Goal: Task Accomplishment & Management: Manage account settings

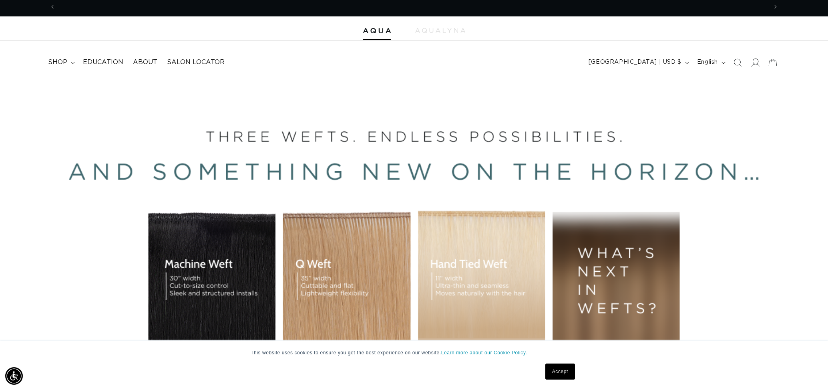
scroll to position [0, 1424]
click at [757, 63] on icon at bounding box center [755, 62] width 8 height 8
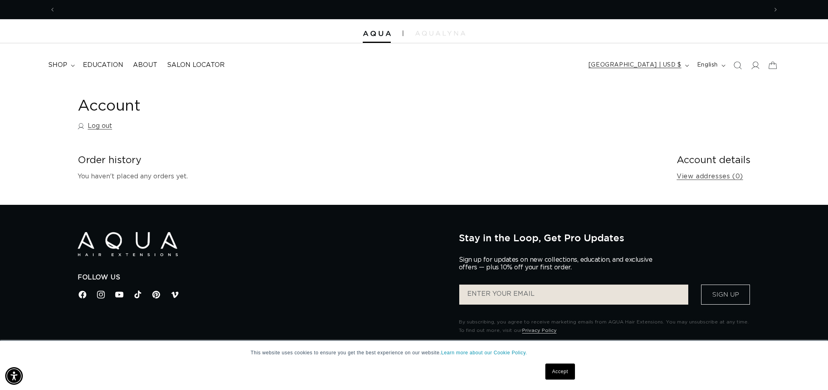
scroll to position [0, 1424]
click at [721, 179] on link "View addresses (0)" at bounding box center [710, 177] width 66 height 12
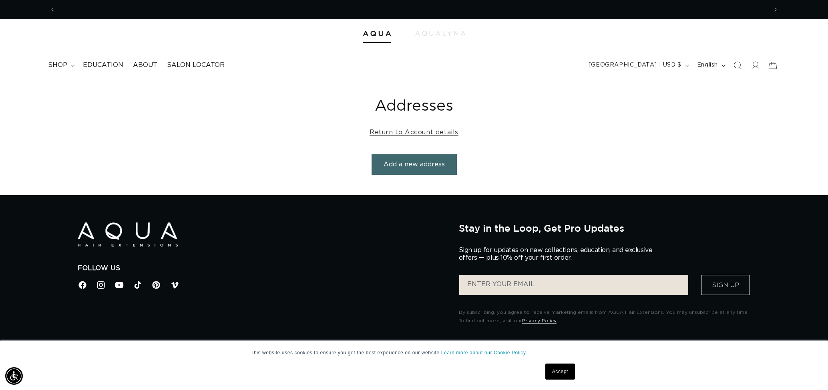
scroll to position [0, 712]
click at [753, 61] on icon at bounding box center [755, 65] width 8 height 8
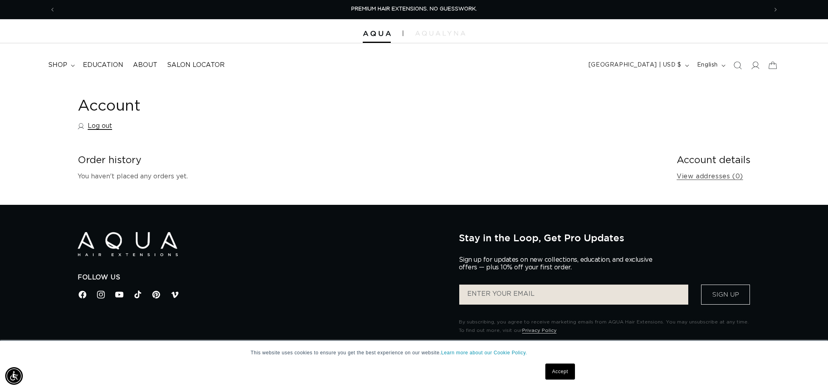
click at [94, 129] on link "Log out" at bounding box center [95, 126] width 34 height 12
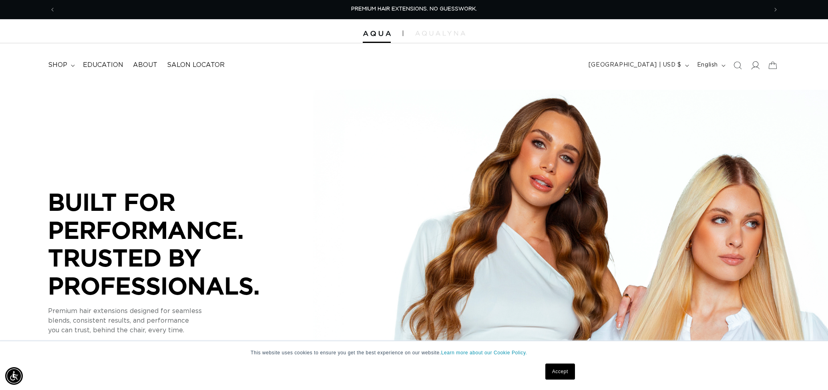
click at [752, 67] on icon at bounding box center [755, 65] width 8 height 8
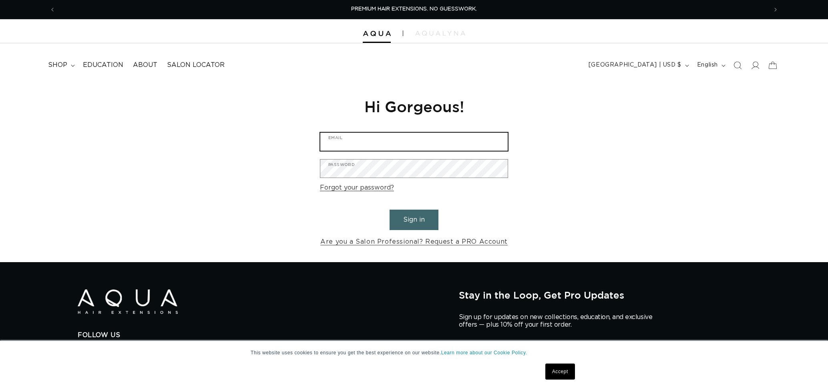
click at [365, 137] on input "Email" at bounding box center [413, 142] width 187 height 18
type input "desk@salon-bliss.com"
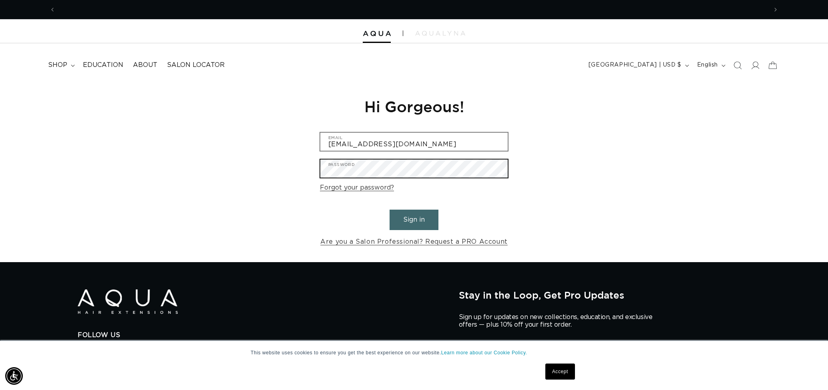
scroll to position [0, 1424]
click at [390, 209] on button "Sign in" at bounding box center [414, 219] width 49 height 20
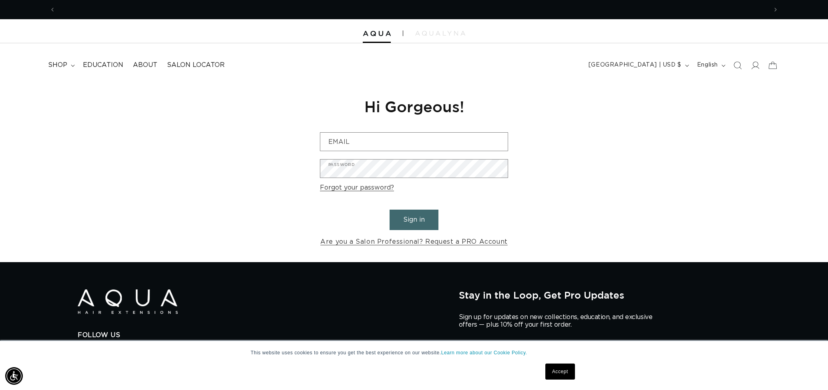
scroll to position [0, 712]
click at [412, 242] on link "Are you a Salon Professional? Request a PRO Account" at bounding box center [413, 242] width 187 height 12
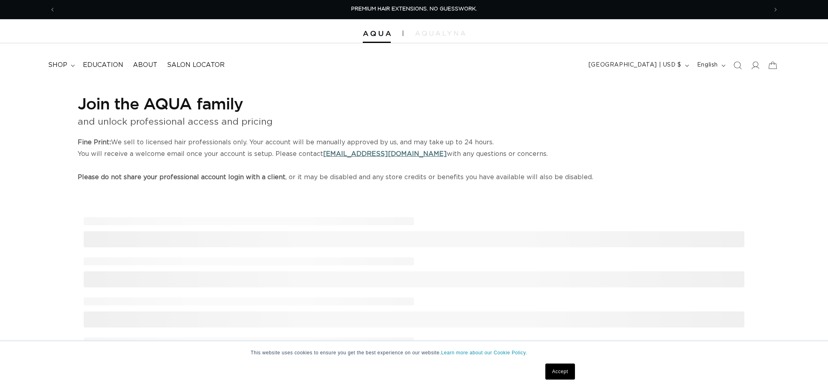
select select "US"
select select "[GEOGRAPHIC_DATA]"
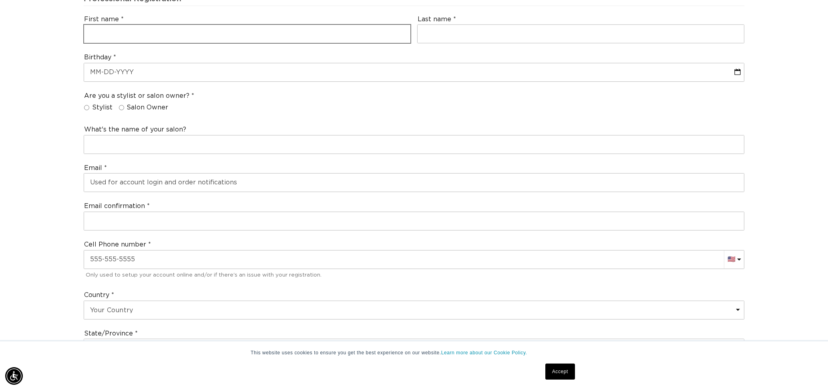
scroll to position [218, 0]
